Goal: Obtain resource: Download file/media

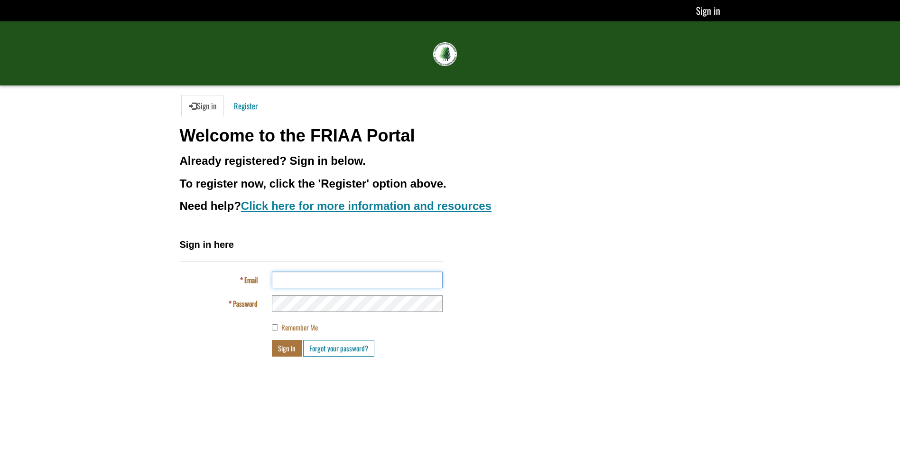
click at [305, 280] on input "Email" at bounding box center [357, 279] width 171 height 17
type input "**********"
click at [285, 347] on button "Sign in" at bounding box center [287, 348] width 30 height 17
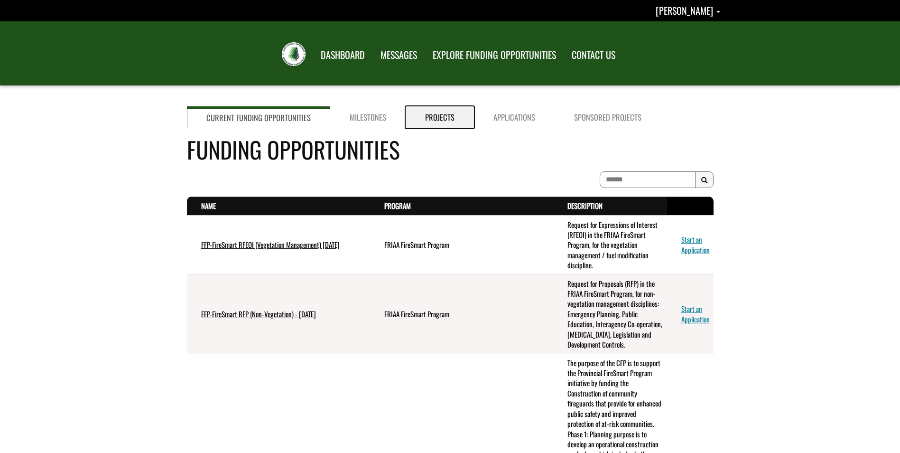
click at [433, 120] on link "Projects" at bounding box center [440, 117] width 68 height 22
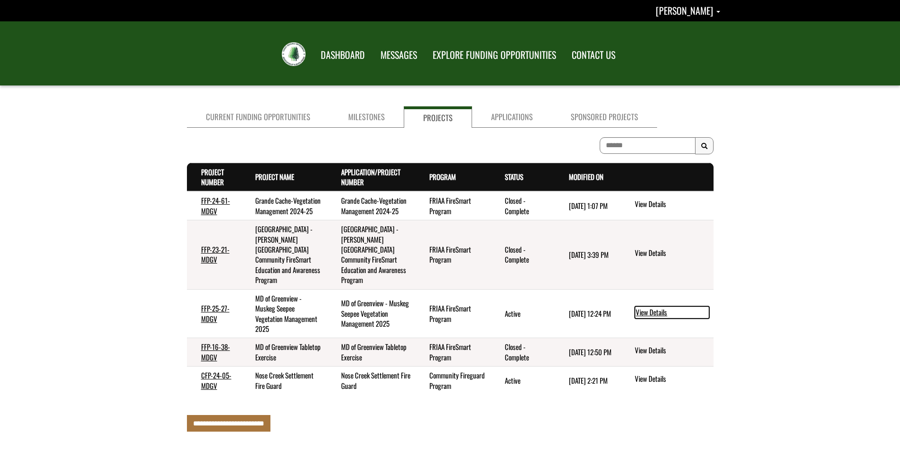
click at [649, 312] on link "View Details" at bounding box center [672, 312] width 74 height 12
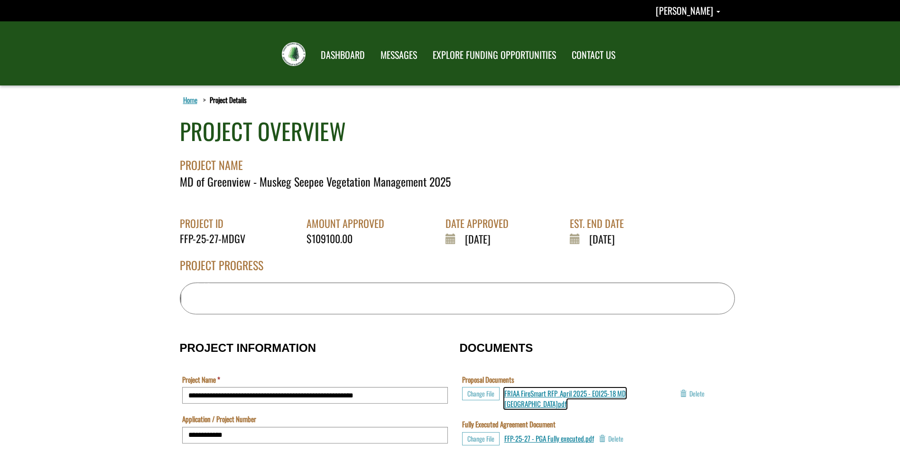
click at [601, 394] on span "FRIAA FireSmart RFP_April 2025 - EOI25-18 MD Greenview.pdf" at bounding box center [564, 398] width 121 height 20
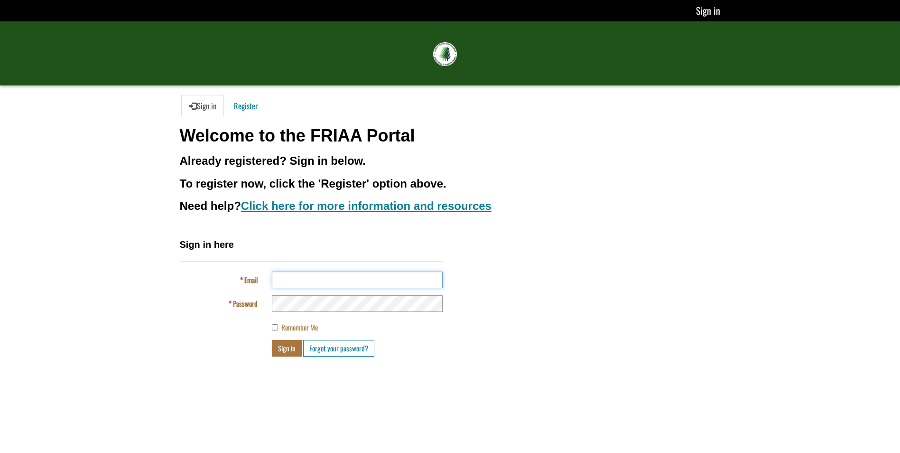
click at [349, 277] on input "Email" at bounding box center [357, 279] width 171 height 17
type input "**********"
click at [285, 348] on button "Sign in" at bounding box center [287, 348] width 30 height 17
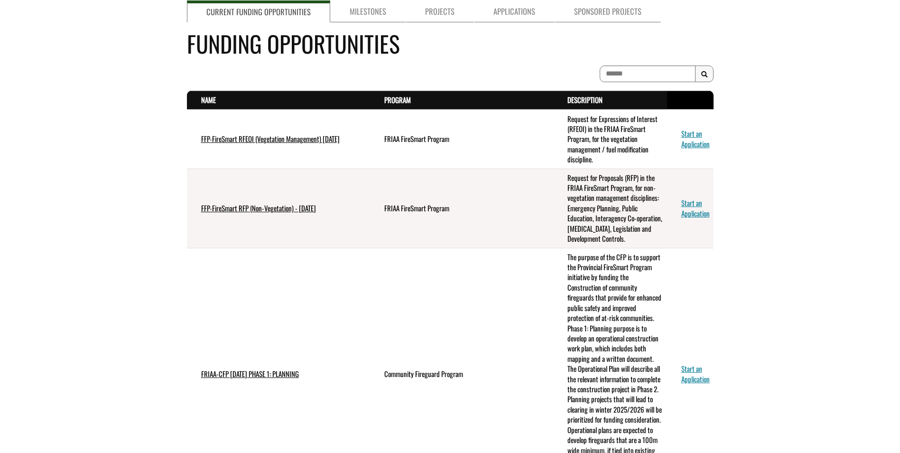
scroll to position [110, 0]
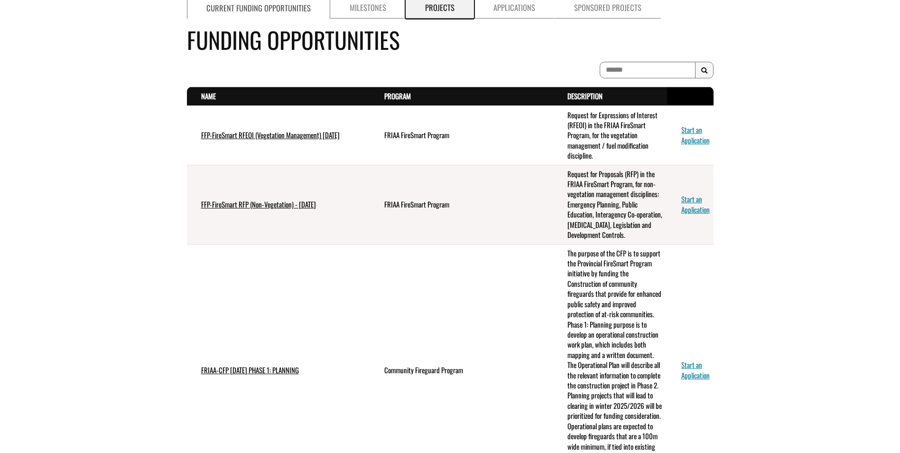
click at [441, 6] on link "Projects" at bounding box center [440, 8] width 68 height 22
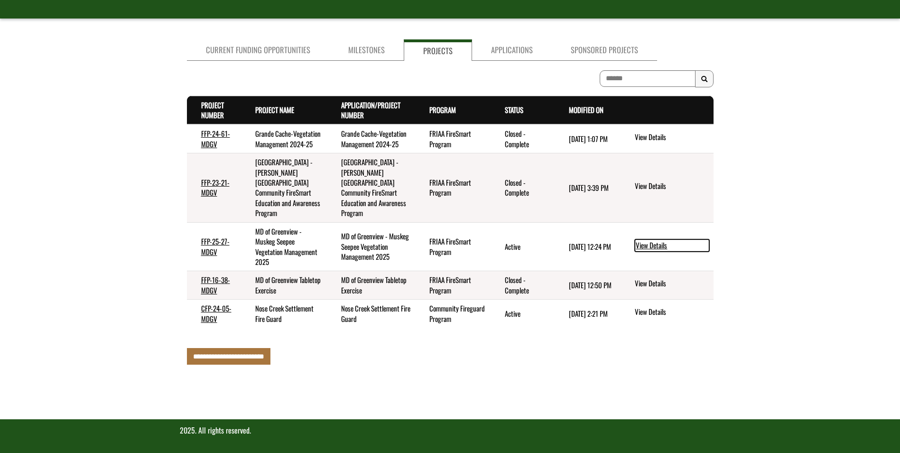
click at [652, 244] on link "View Details" at bounding box center [672, 245] width 74 height 12
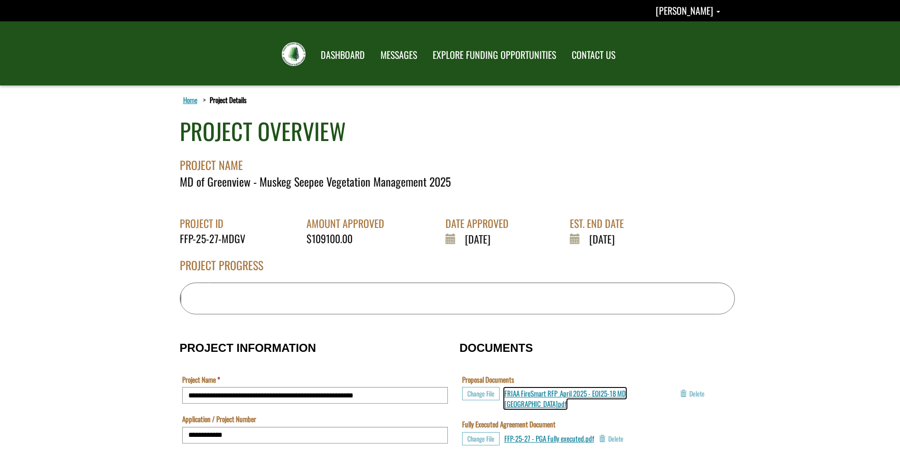
click at [573, 392] on span "FRIAA FireSmart RFP_April 2025 - EOI25-18 MD [GEOGRAPHIC_DATA]pdf" at bounding box center [564, 398] width 121 height 20
